Goal: Navigation & Orientation: Find specific page/section

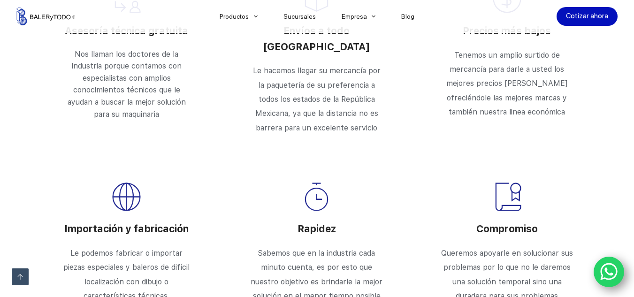
scroll to position [1315, 0]
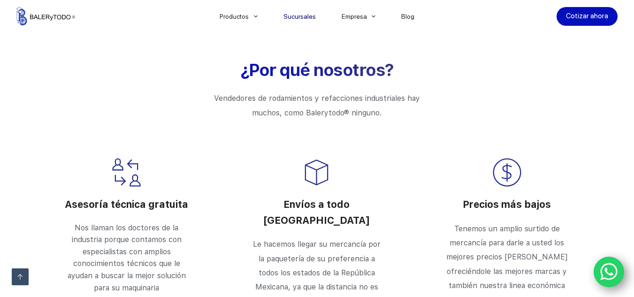
click at [295, 16] on link "Sucursales" at bounding box center [299, 16] width 58 height 0
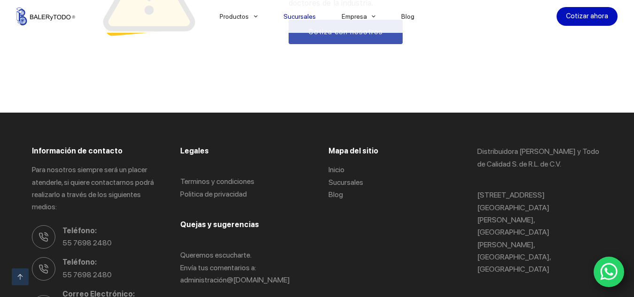
scroll to position [1315, 0]
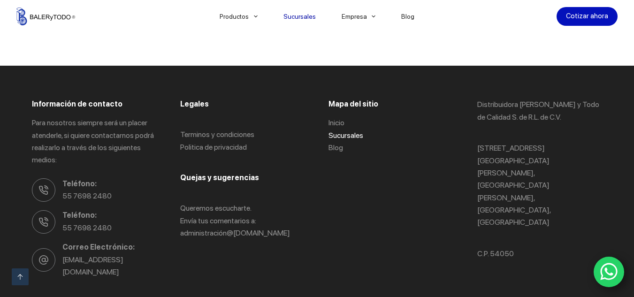
click at [356, 131] on link "Sucursales" at bounding box center [346, 135] width 35 height 9
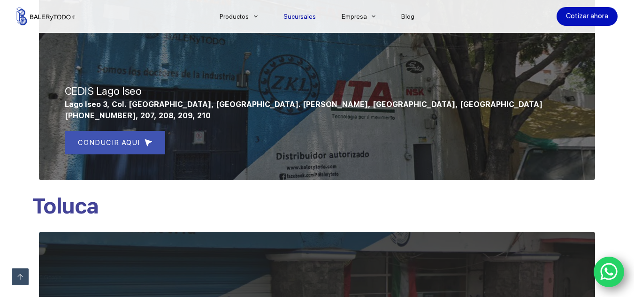
scroll to position [423, 0]
